Goal: Information Seeking & Learning: Check status

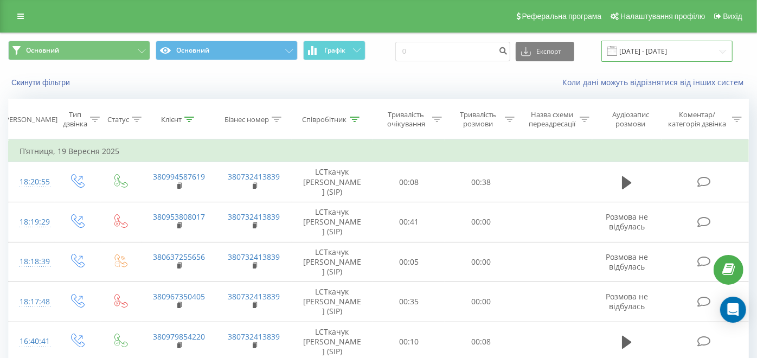
click at [652, 46] on input "[DATE] - [DATE]" at bounding box center [666, 51] width 131 height 21
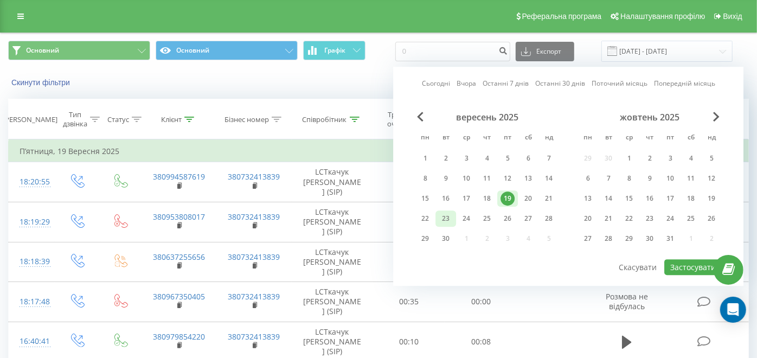
click at [446, 218] on div "23" at bounding box center [446, 219] width 14 height 14
click at [675, 268] on button "Застосувати" at bounding box center [692, 267] width 57 height 16
type input "[DATE] - [DATE]"
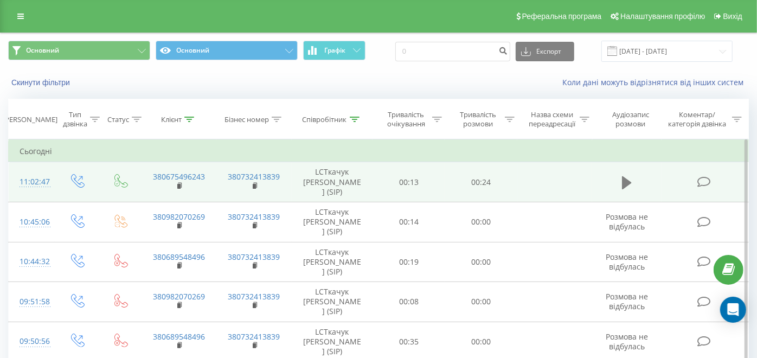
click at [619, 187] on button at bounding box center [627, 183] width 16 height 16
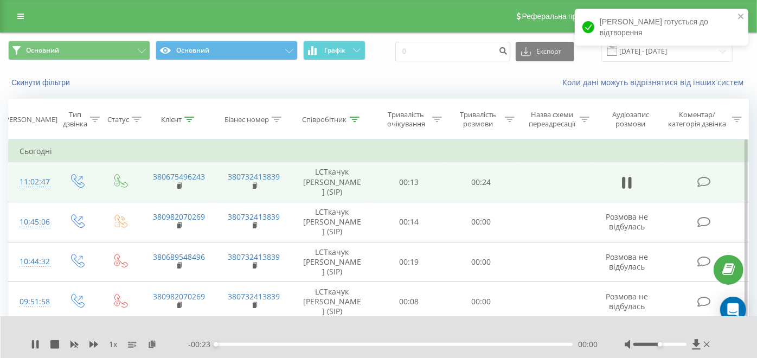
click at [231, 345] on div "00:00" at bounding box center [394, 344] width 357 height 3
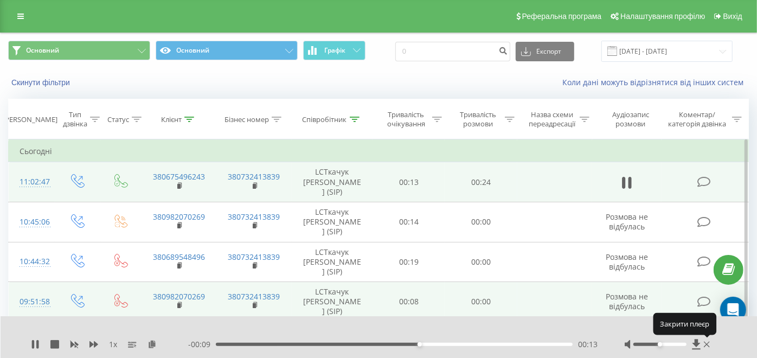
click at [707, 342] on icon at bounding box center [707, 344] width 6 height 9
